Goal: Task Accomplishment & Management: Use online tool/utility

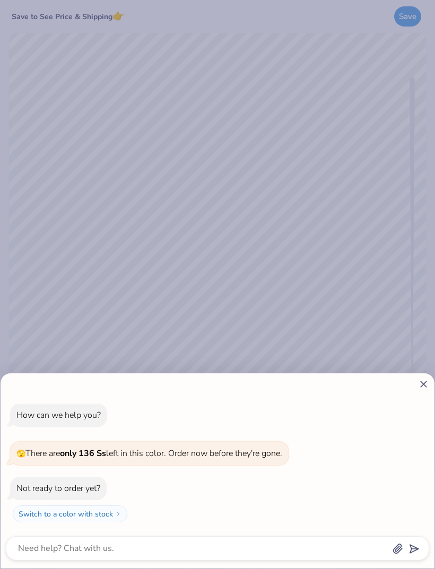
click at [425, 379] on icon at bounding box center [423, 384] width 11 height 11
type textarea "x"
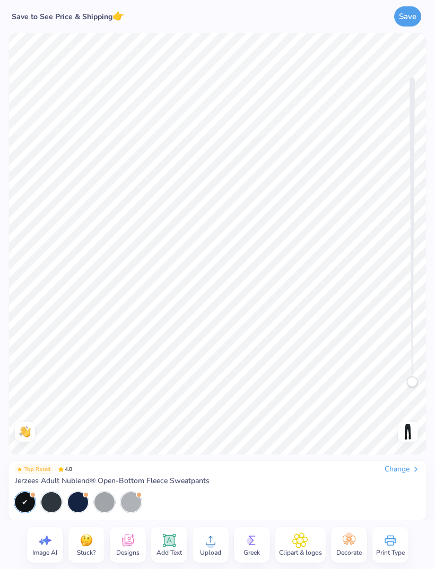
click at [408, 433] on img at bounding box center [408, 432] width 17 height 17
click at [403, 435] on img at bounding box center [408, 432] width 17 height 17
click at [169, 541] on icon at bounding box center [169, 541] width 10 height 10
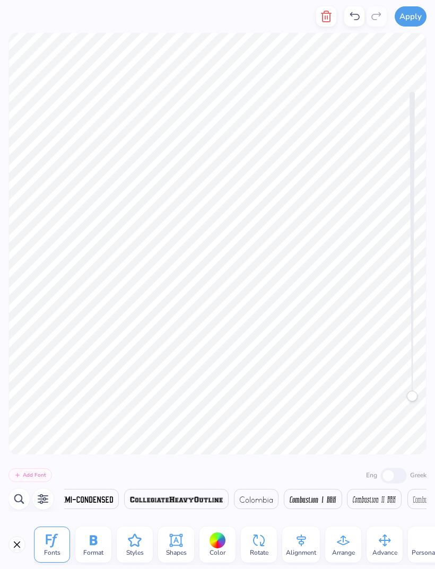
scroll to position [0, 5376]
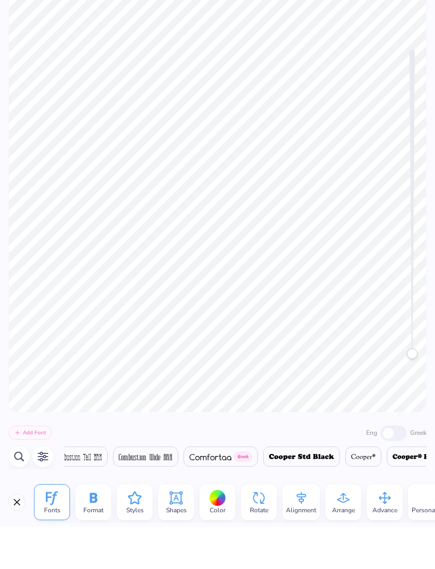
type textarea "e"
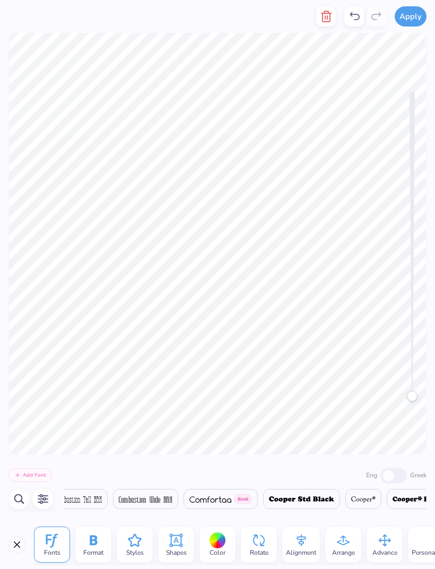
type textarea "EMORY DANCE COMPANY"
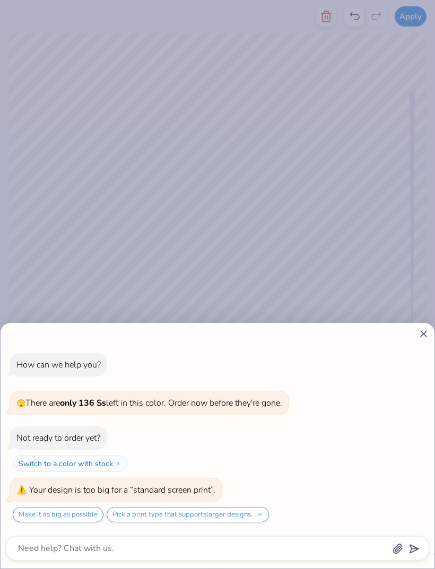
scroll to position [3, 0]
click at [421, 332] on icon at bounding box center [423, 334] width 11 height 11
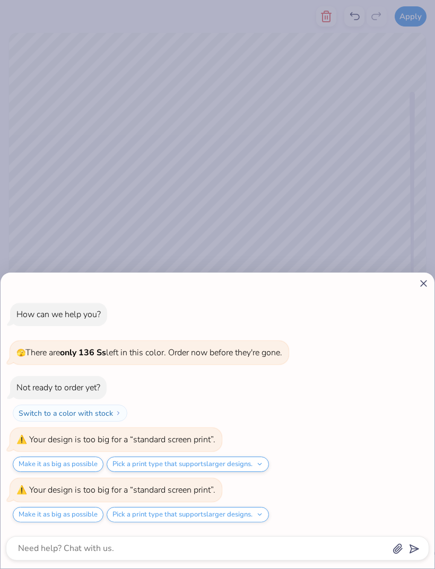
click at [428, 284] on icon at bounding box center [423, 283] width 11 height 11
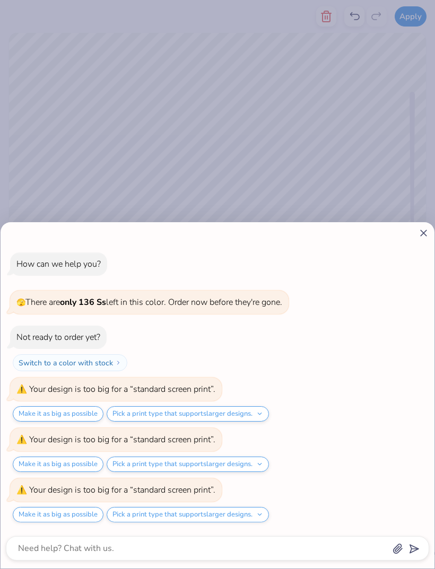
click at [83, 517] on button "Make it as big as possible" at bounding box center [58, 514] width 91 height 15
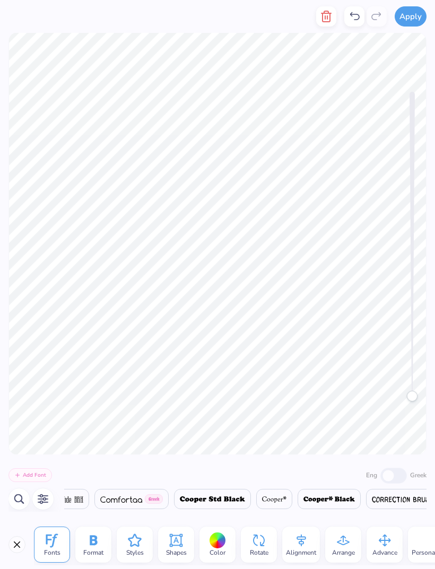
type textarea "x"
click at [21, 502] on icon "button" at bounding box center [19, 500] width 10 height 10
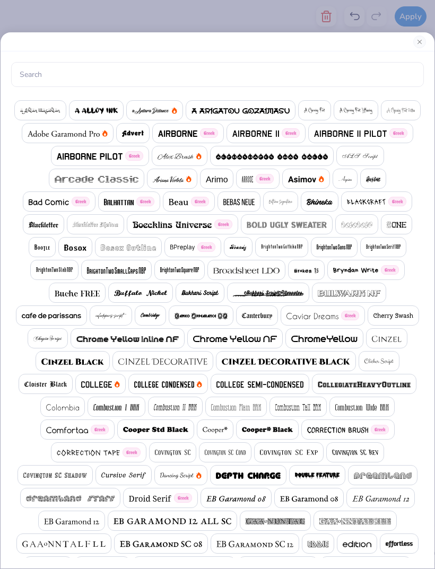
scroll to position [0, 5047]
click at [396, 387] on img at bounding box center [364, 385] width 93 height 6
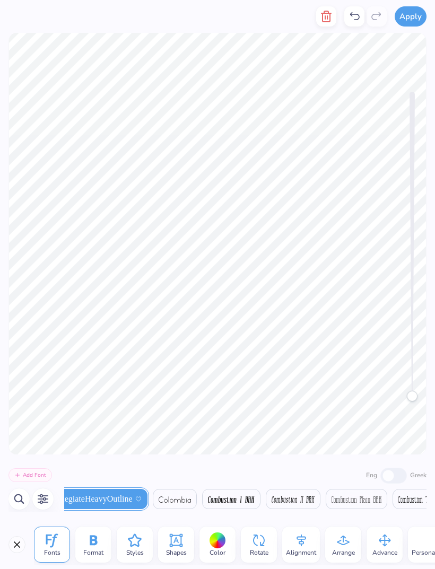
scroll to position [0, 5027]
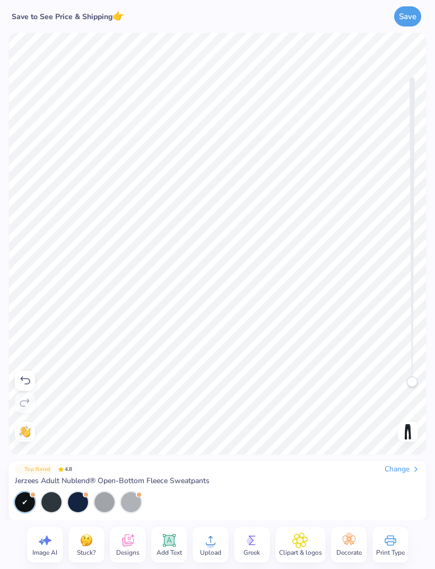
click at [409, 432] on img at bounding box center [408, 432] width 17 height 17
click at [409, 429] on img at bounding box center [408, 432] width 17 height 17
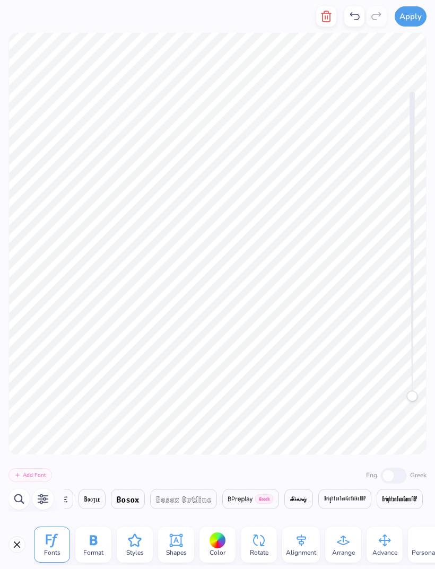
scroll to position [0, 2348]
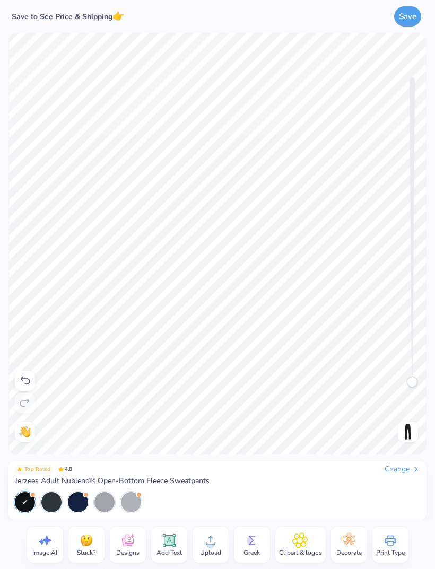
click at [413, 431] on img at bounding box center [408, 432] width 17 height 17
click at [403, 429] on img at bounding box center [408, 432] width 17 height 17
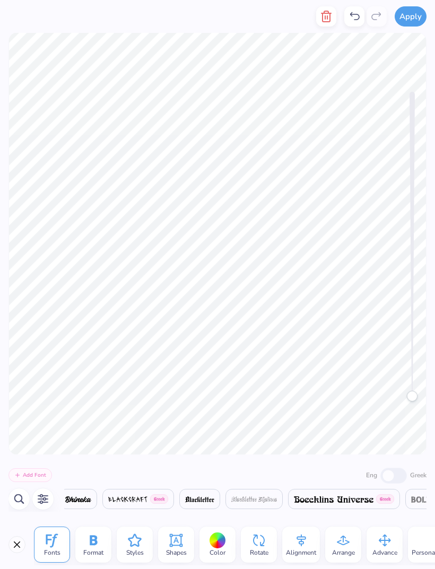
scroll to position [0, 2497]
